Goal: Find contact information: Find contact information

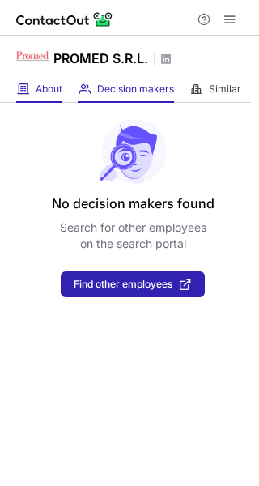
click at [45, 81] on div "About About Company" at bounding box center [39, 89] width 46 height 27
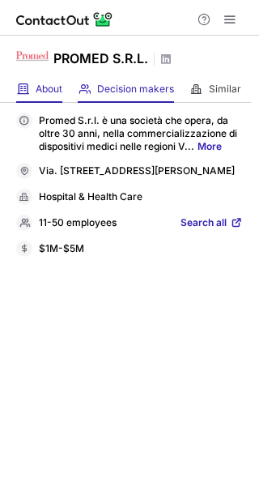
click at [121, 80] on div "Decision makers View Employees" at bounding box center [126, 89] width 96 height 27
